Goal: Task Accomplishment & Management: Manage account settings

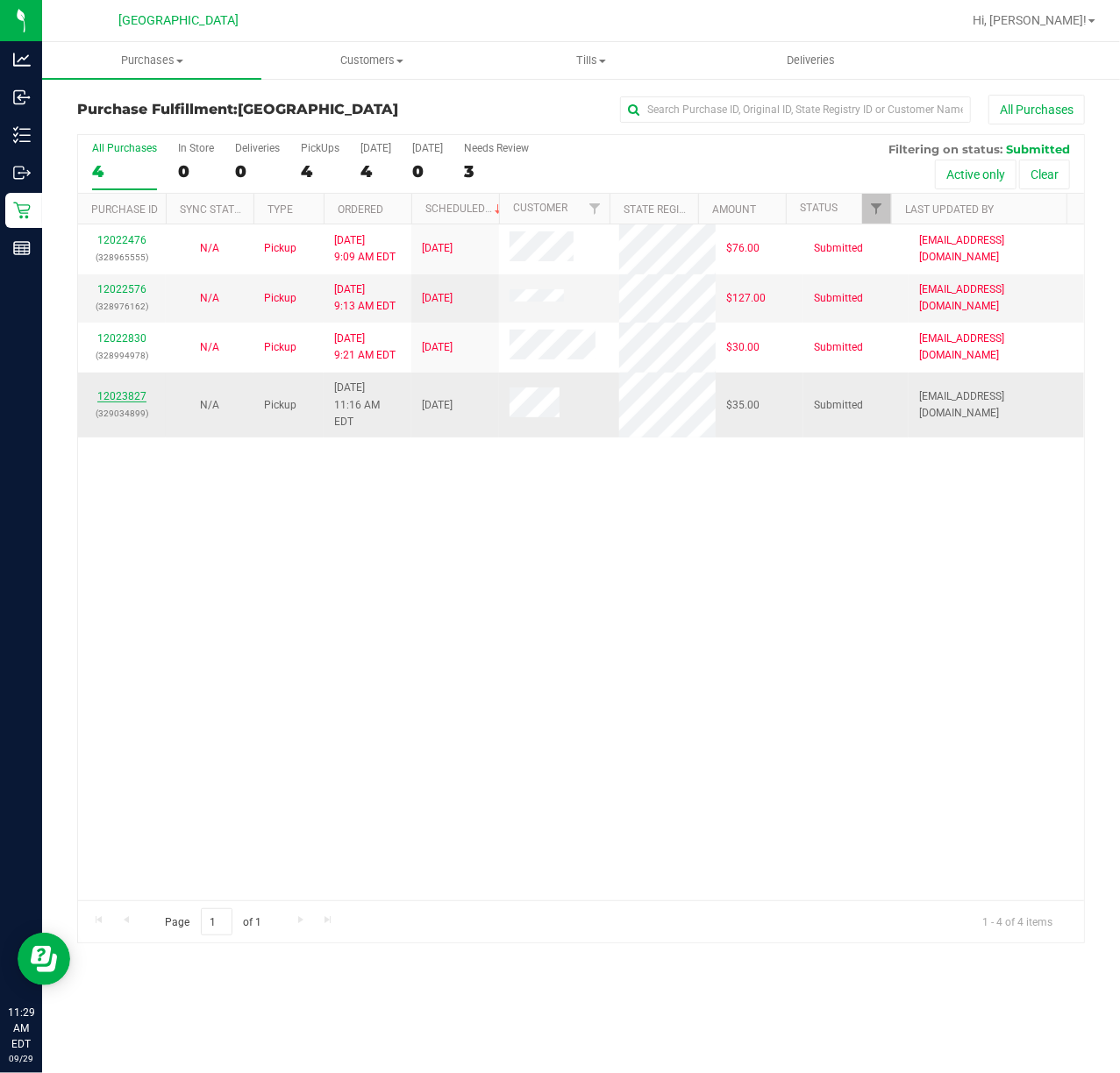
click at [134, 390] on link "12023827" at bounding box center [122, 396] width 50 height 12
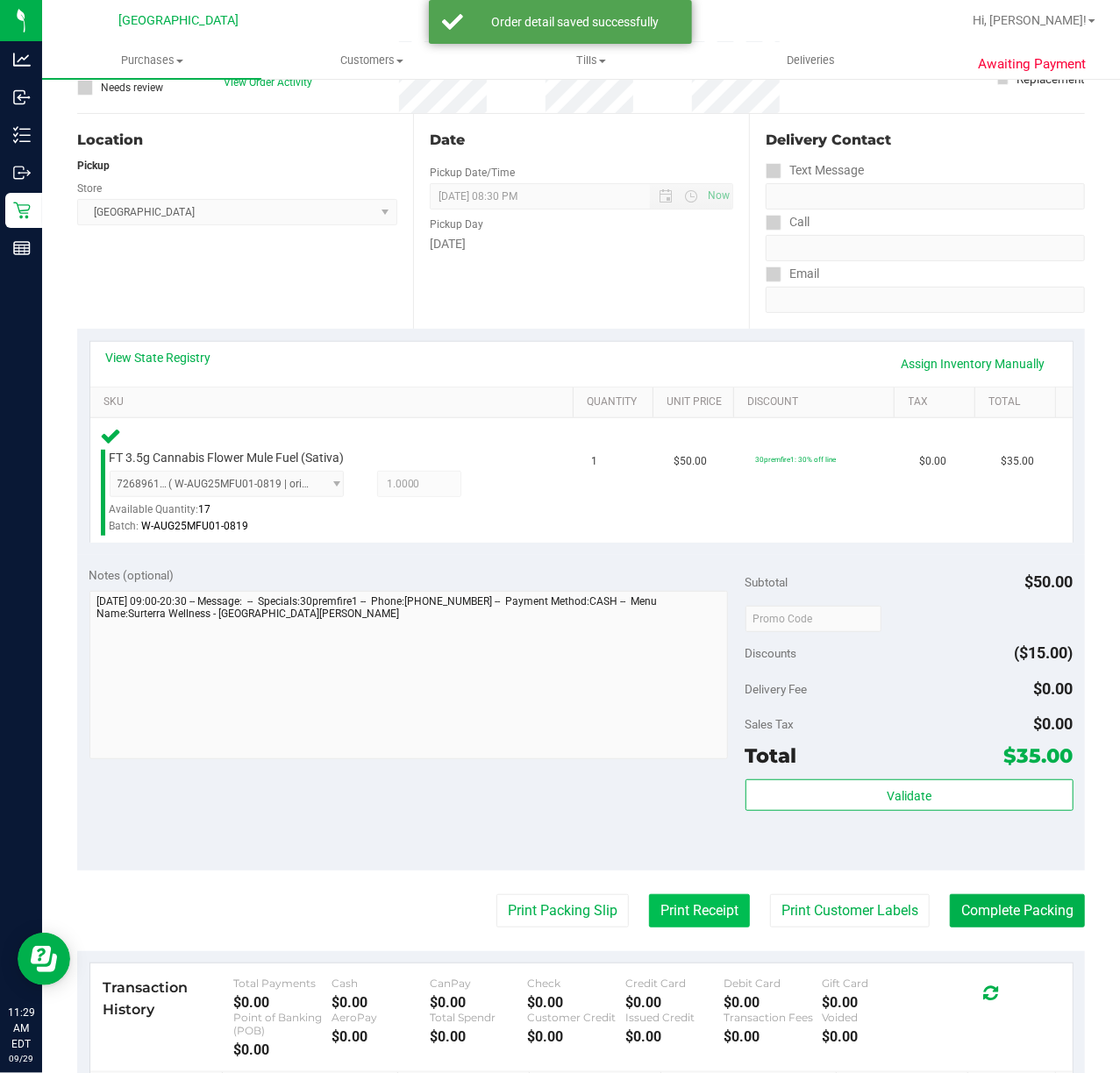
scroll to position [398, 0]
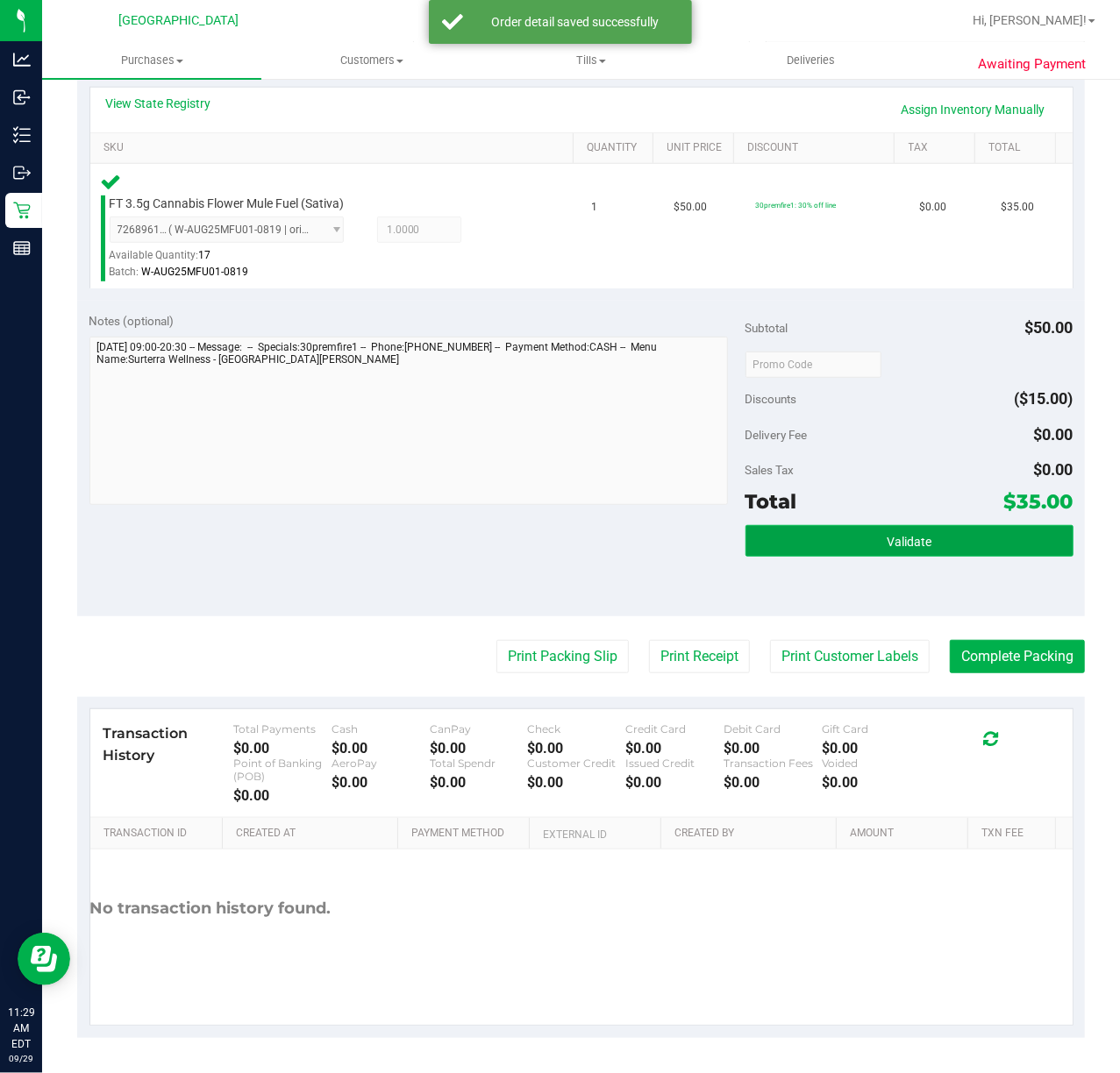
click at [888, 544] on span "Validate" at bounding box center [908, 542] width 45 height 14
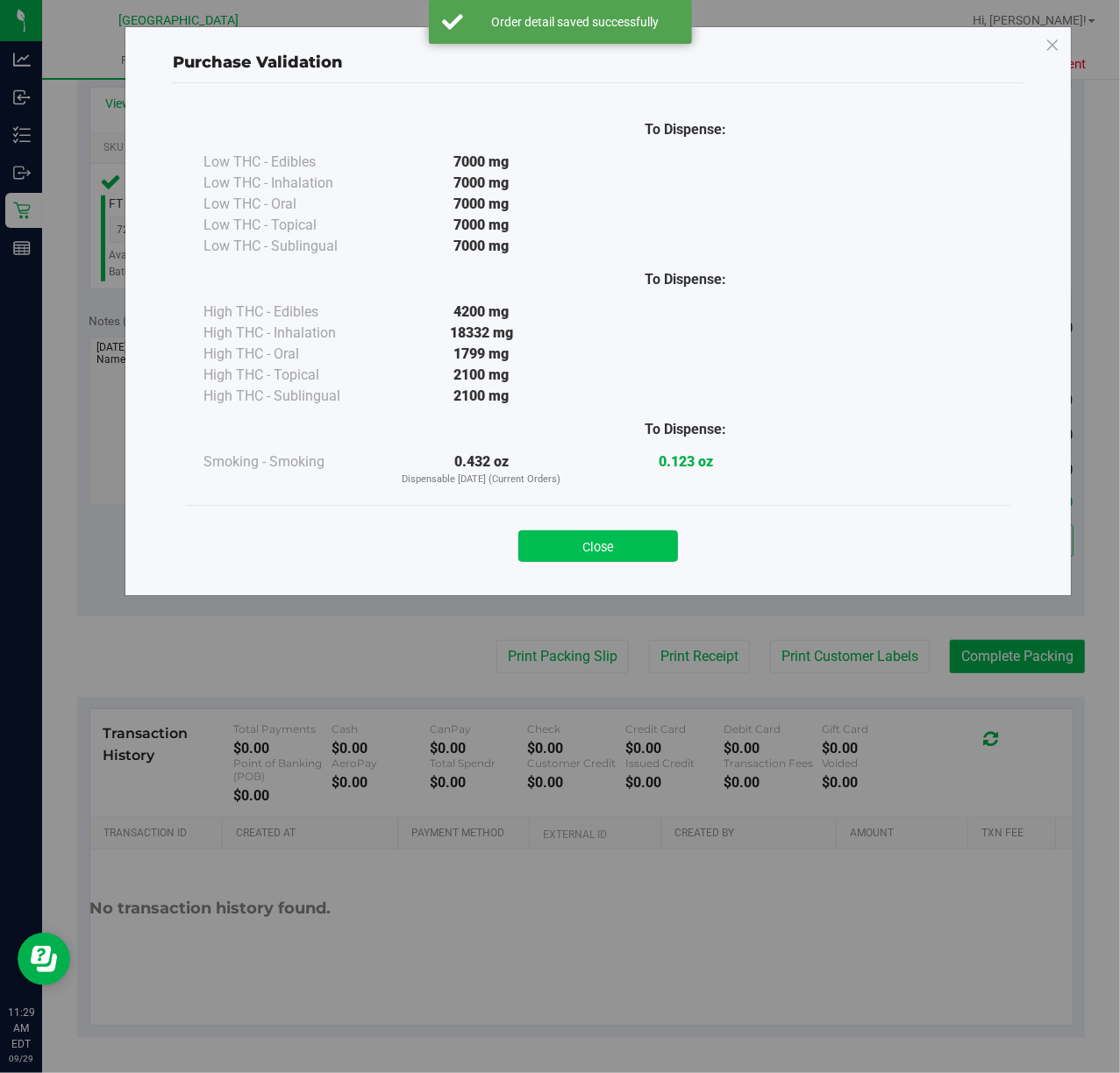
click at [579, 540] on button "Close" at bounding box center [598, 546] width 160 height 32
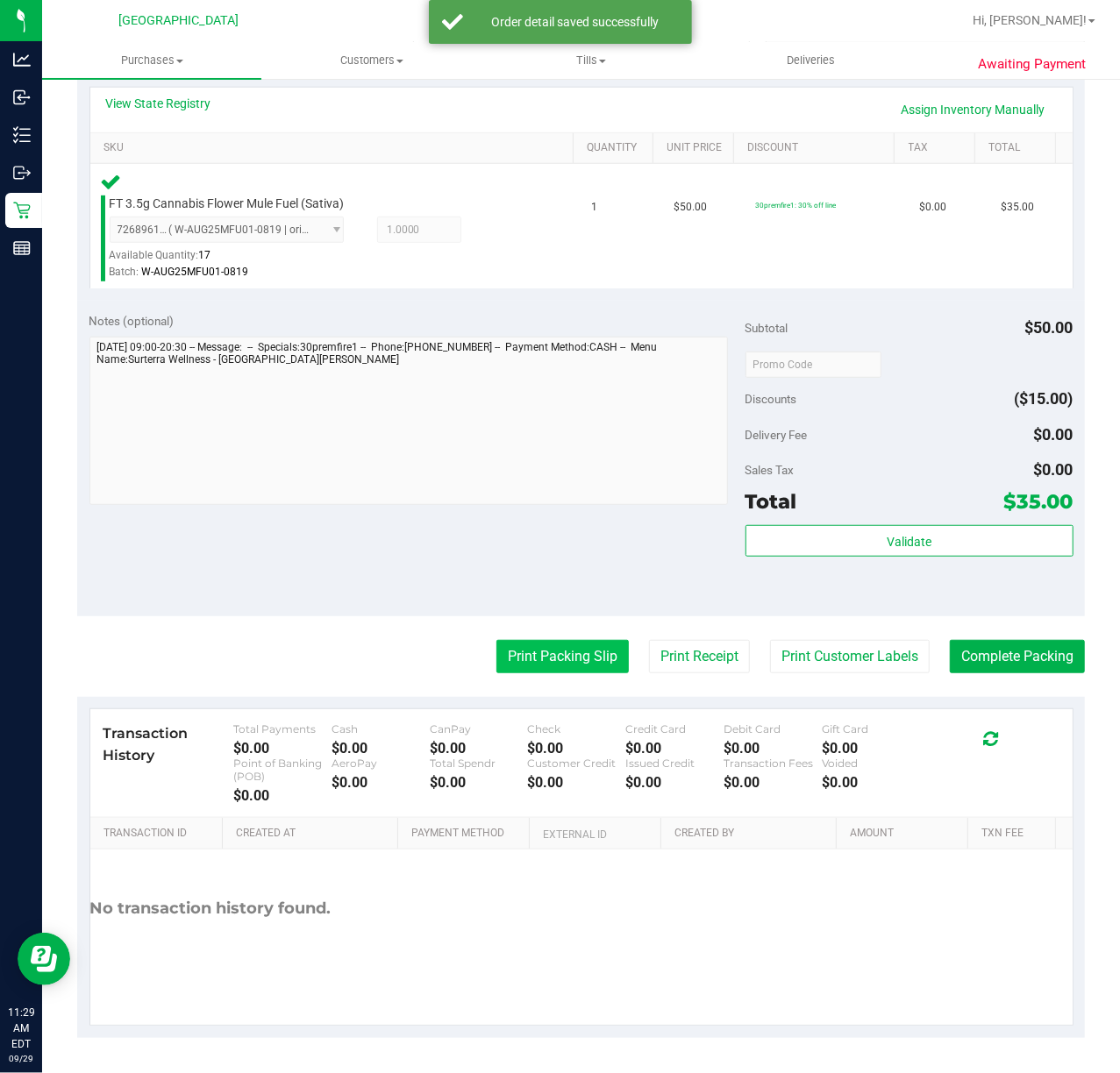
click at [565, 657] on button "Print Packing Slip" at bounding box center [563, 657] width 133 height 34
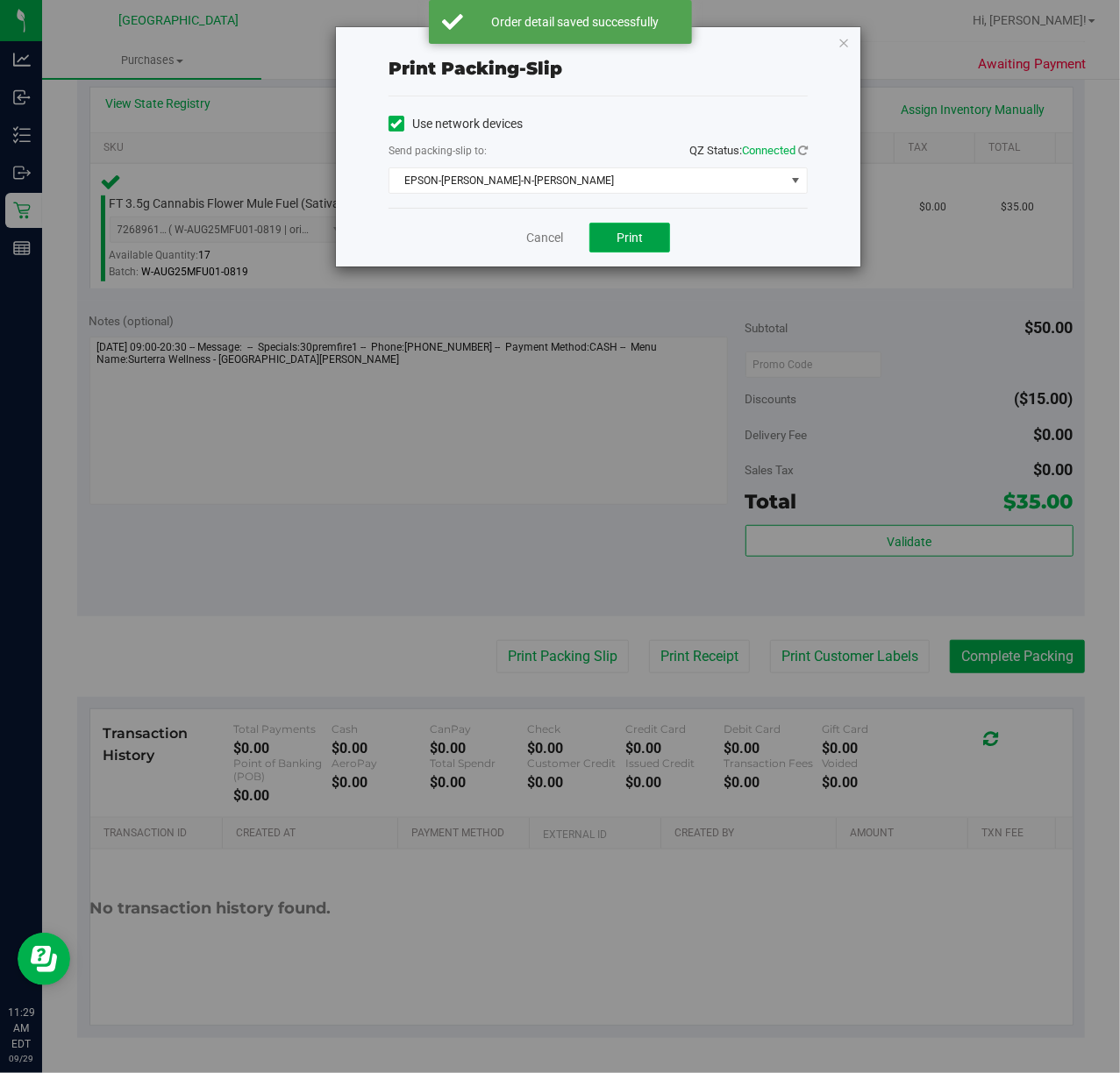
click at [646, 249] on button "Print" at bounding box center [628, 238] width 80 height 30
click at [531, 240] on link "Cancel" at bounding box center [544, 238] width 37 height 19
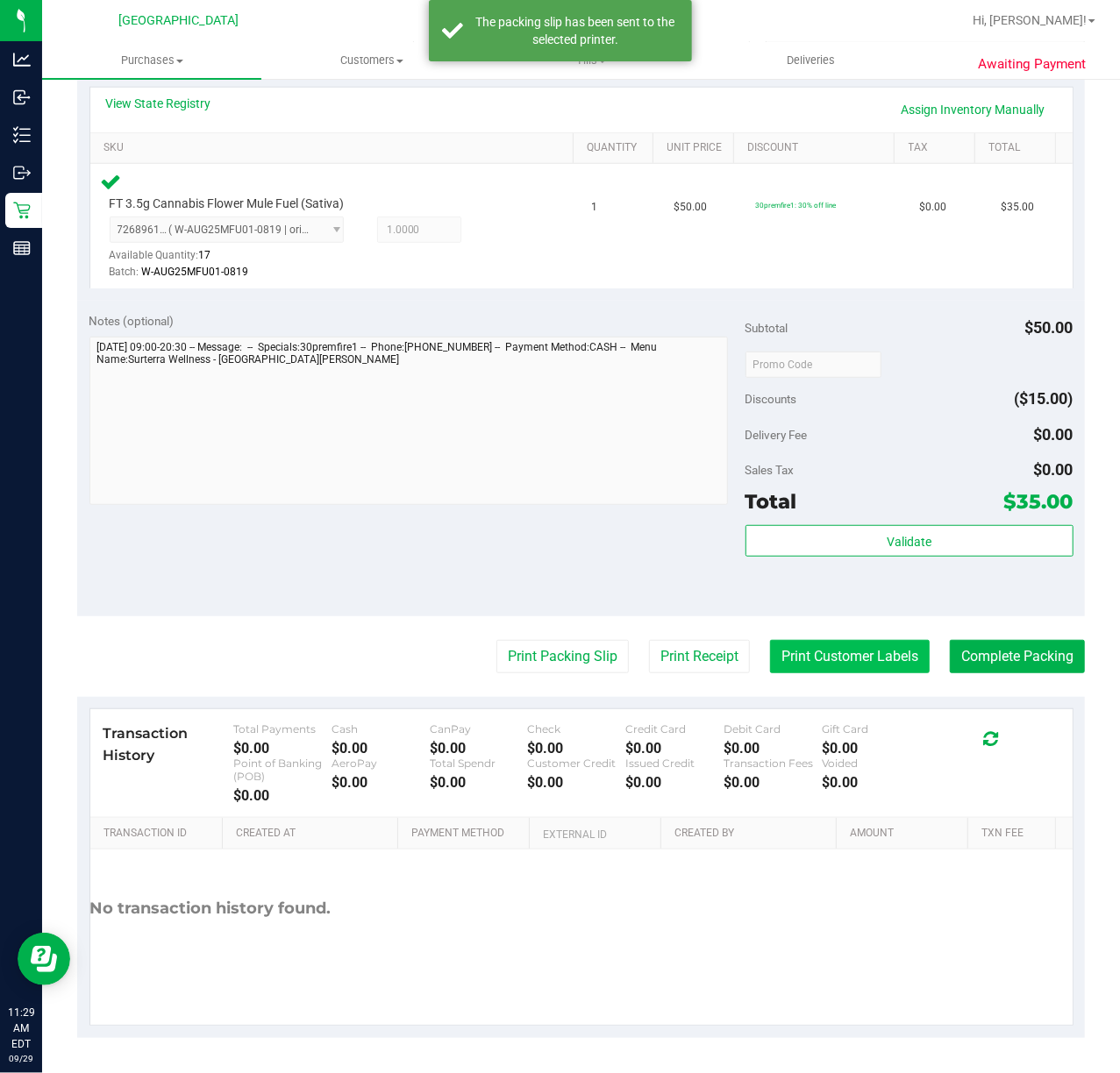
click at [825, 657] on button "Print Customer Labels" at bounding box center [849, 657] width 160 height 34
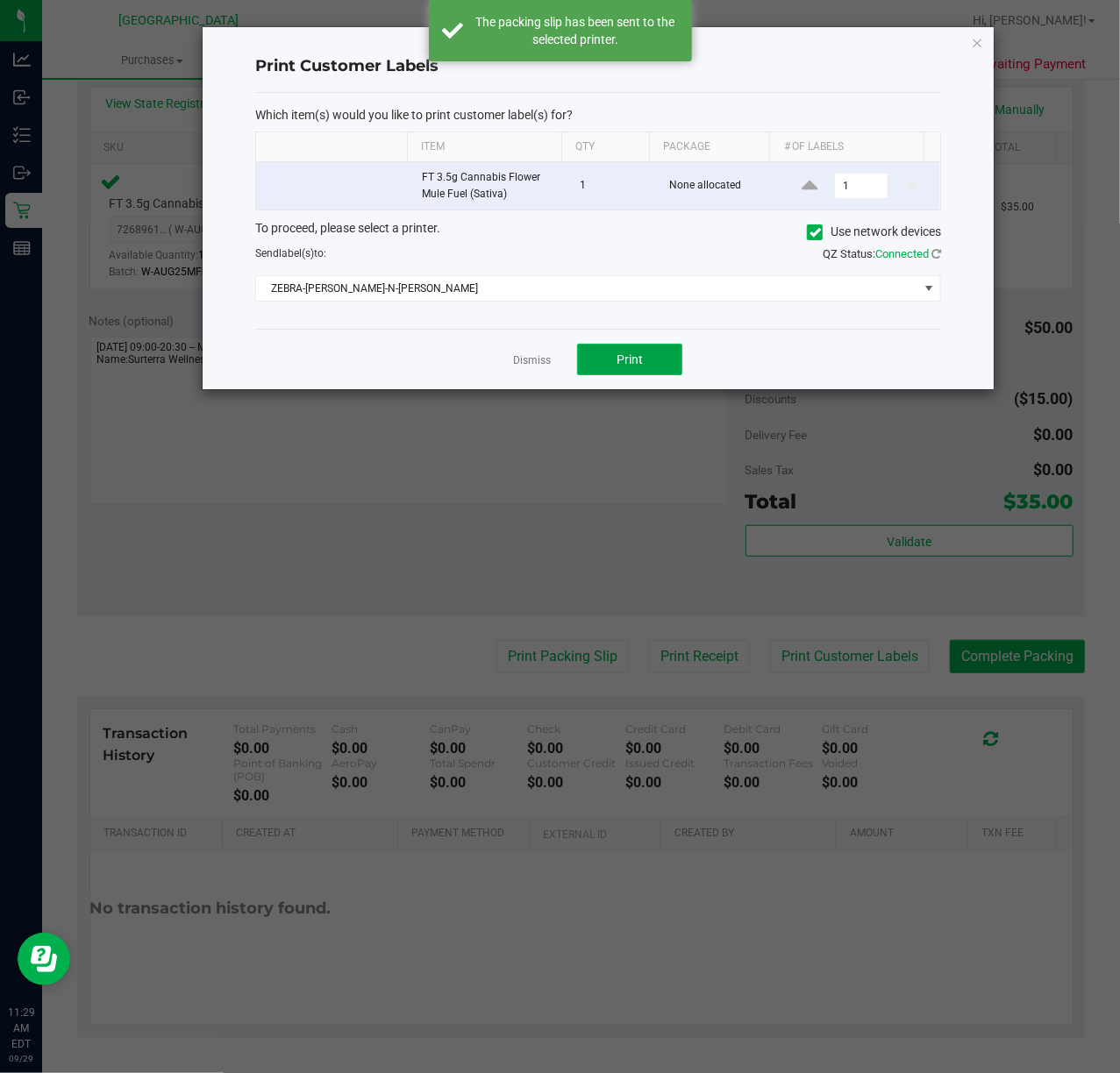
click at [650, 365] on button "Print" at bounding box center [629, 360] width 105 height 32
click at [522, 359] on link "Dismiss" at bounding box center [532, 361] width 38 height 15
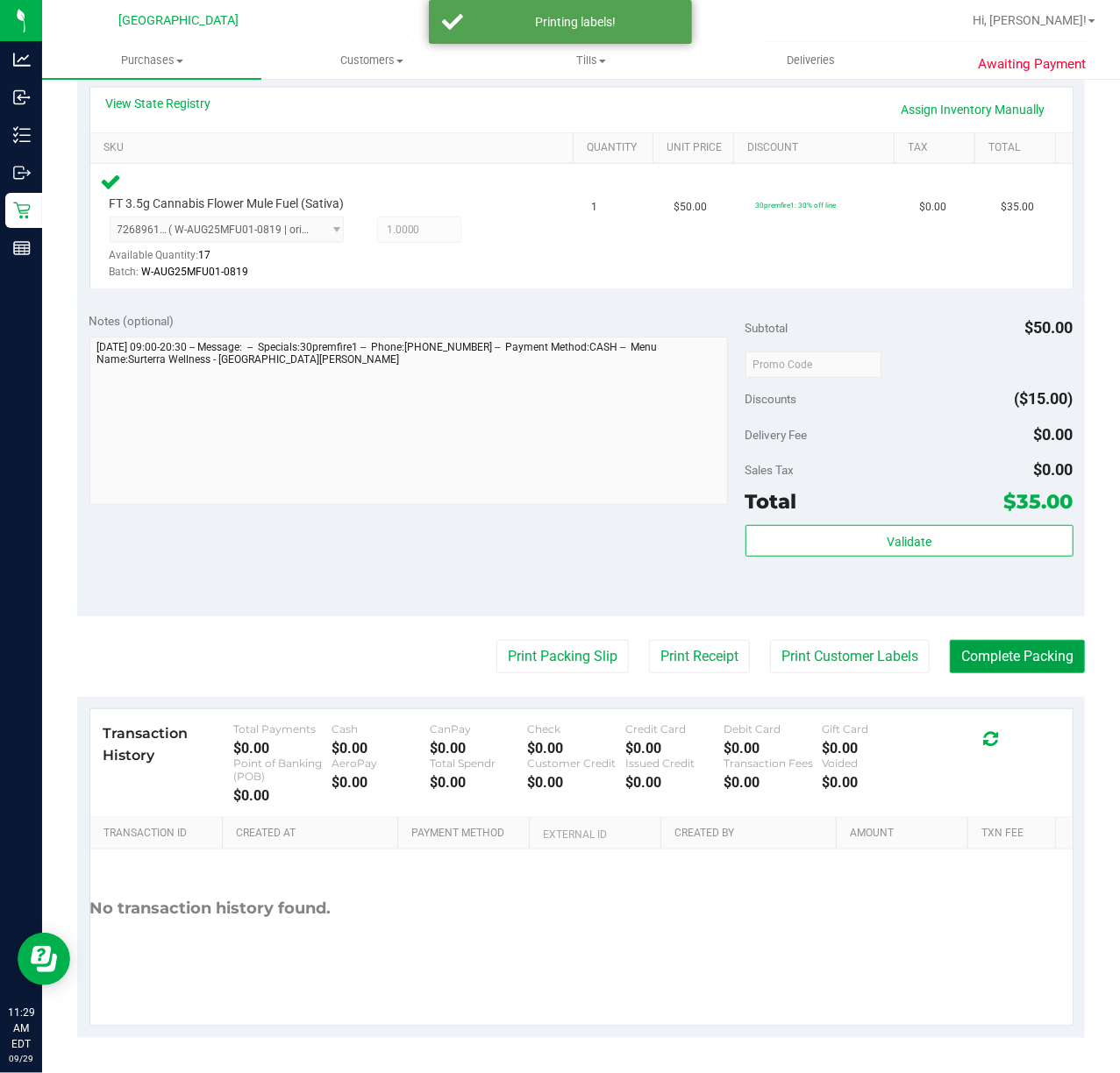
click at [962, 647] on button "Complete Packing" at bounding box center [1017, 657] width 135 height 34
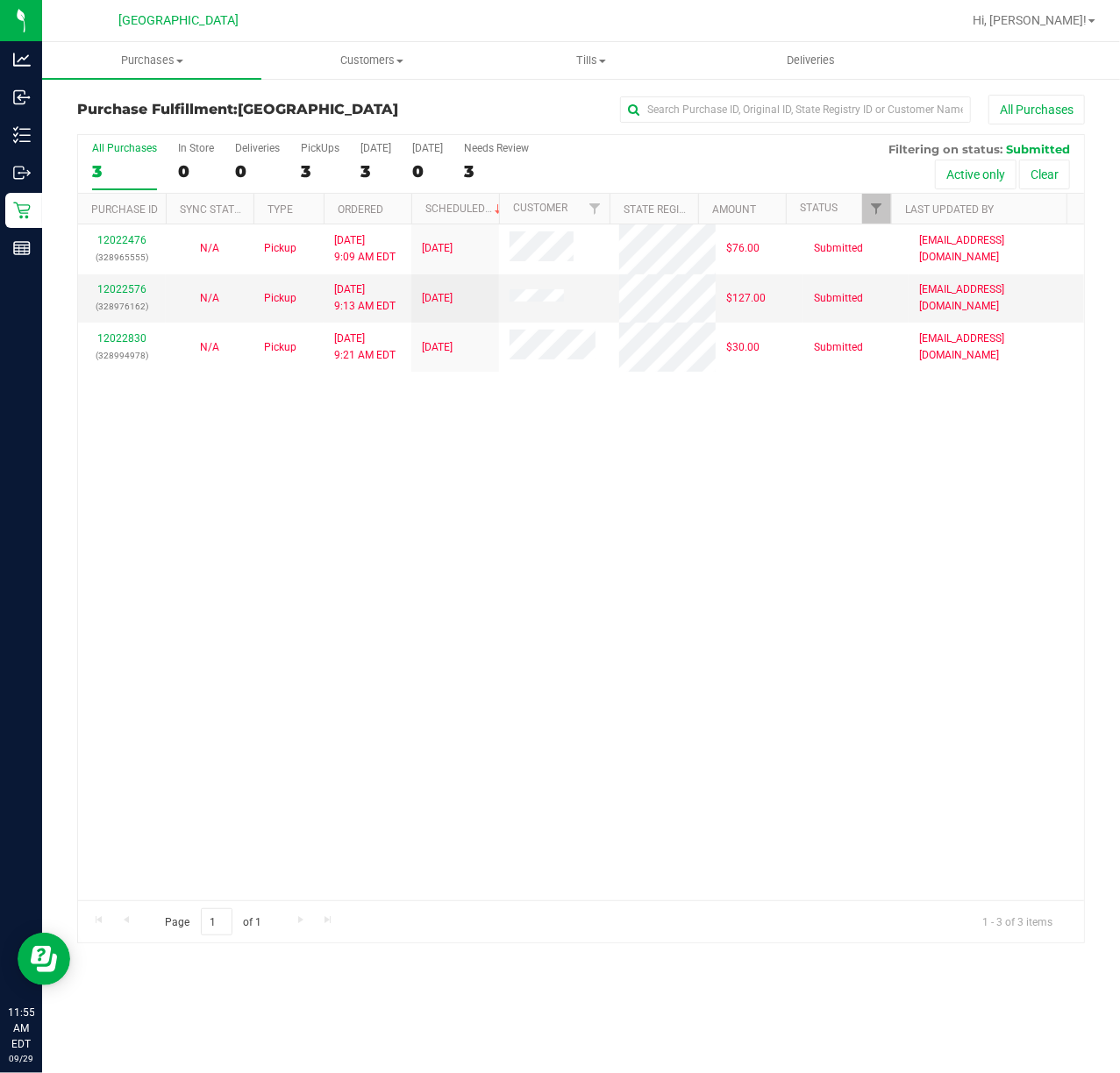
click at [733, 549] on div "12022476 (328965555) N/A Pickup 9/29/2025 9:09 AM EDT 9/29/2025 $76.00 Submitte…" at bounding box center [581, 562] width 1006 height 676
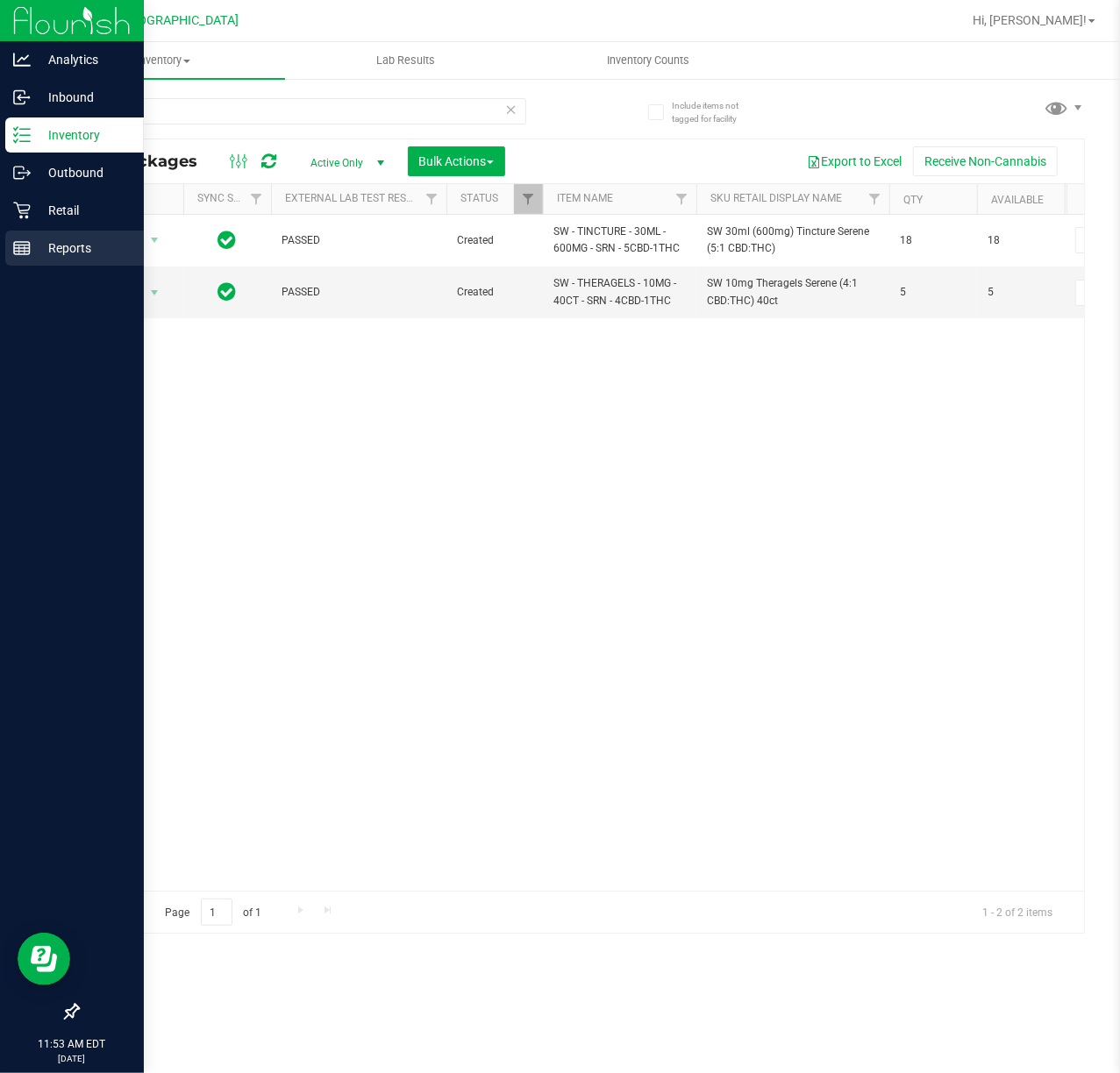
click at [19, 242] on rect at bounding box center [22, 248] width 16 height 12
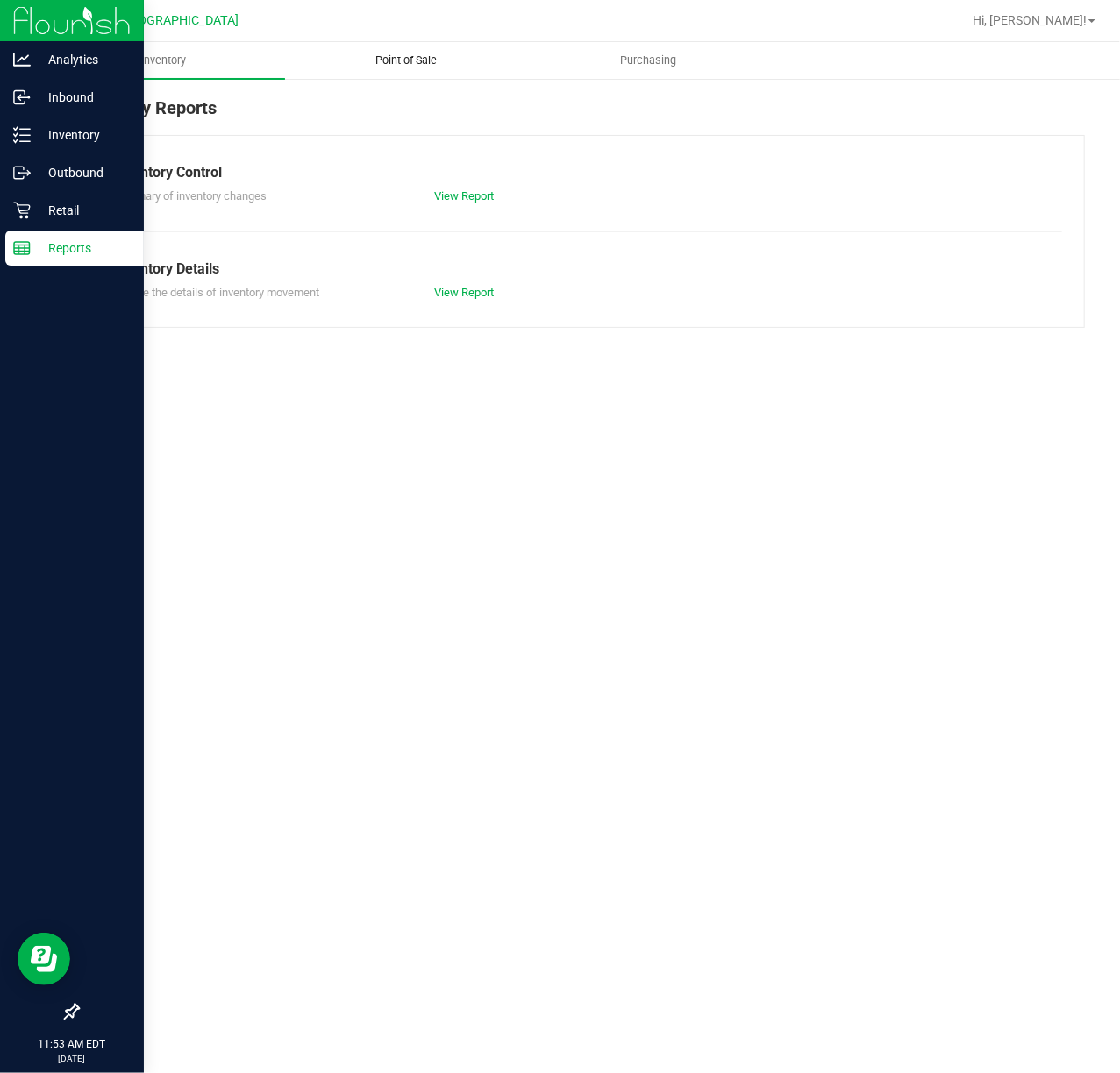
click at [411, 50] on uib-tab-heading "Point of Sale" at bounding box center [405, 59] width 241 height 35
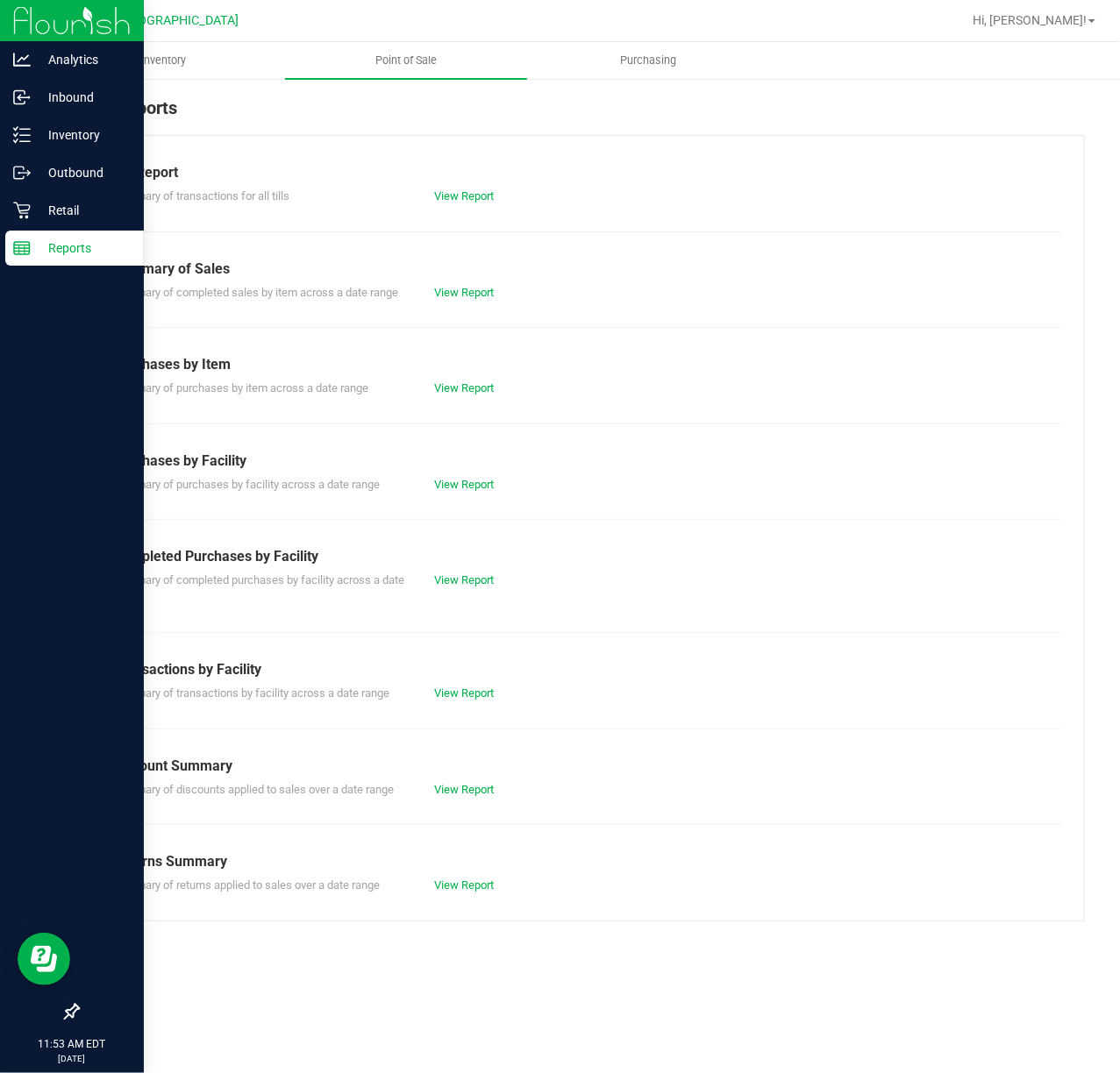
click at [461, 561] on div "Completed Purchases by Facility" at bounding box center [581, 556] width 936 height 21
click at [461, 582] on link "View Report" at bounding box center [464, 580] width 59 height 13
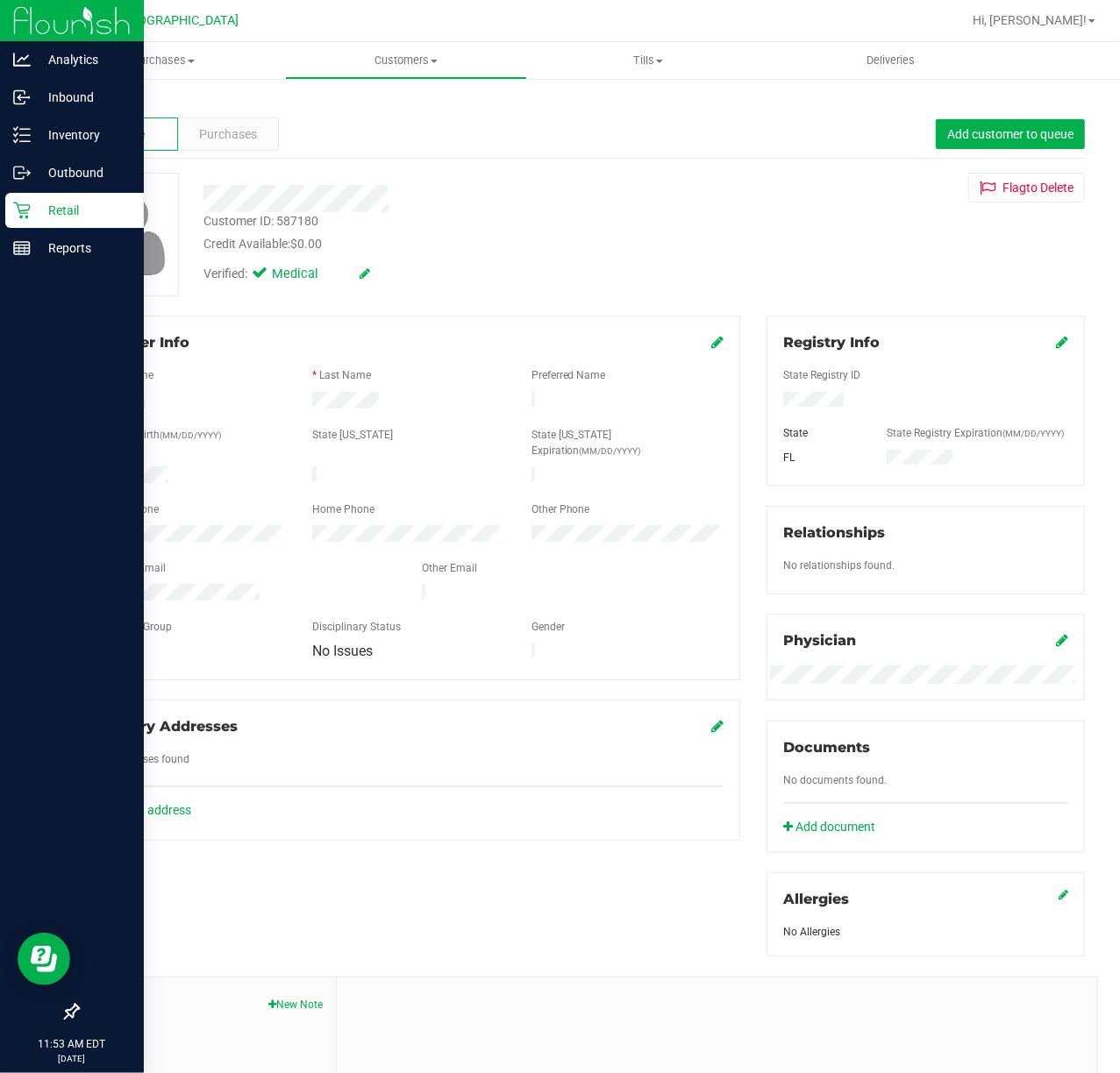
drag, startPoint x: 833, startPoint y: 397, endPoint x: 763, endPoint y: 401, distance: 70.1
click at [770, 401] on div at bounding box center [926, 400] width 311 height 19
